Goal: Task Accomplishment & Management: Manage account settings

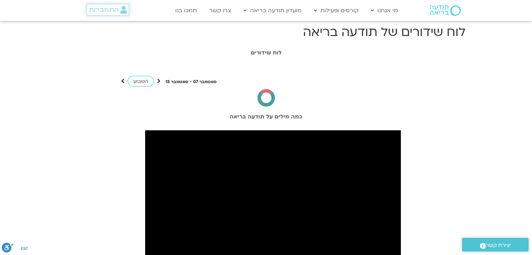
click at [108, 8] on span "התחברות" at bounding box center [104, 10] width 30 height 8
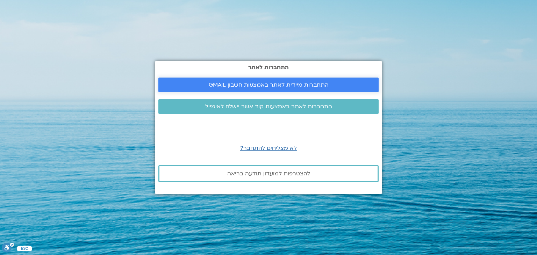
click at [314, 86] on span "התחברות מיידית לאתר באמצעות חשבון GMAIL" at bounding box center [269, 85] width 120 height 6
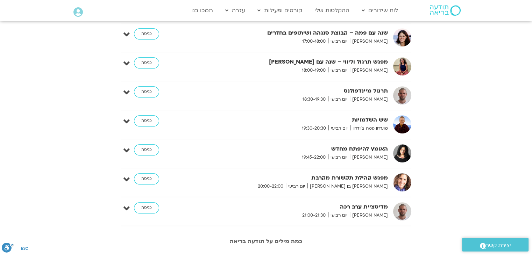
scroll to position [531, 0]
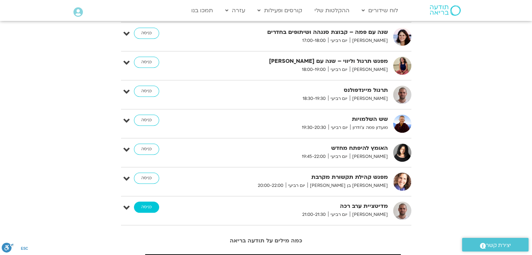
click at [152, 207] on link "כניסה" at bounding box center [146, 207] width 25 height 11
